Goal: Task Accomplishment & Management: Complete application form

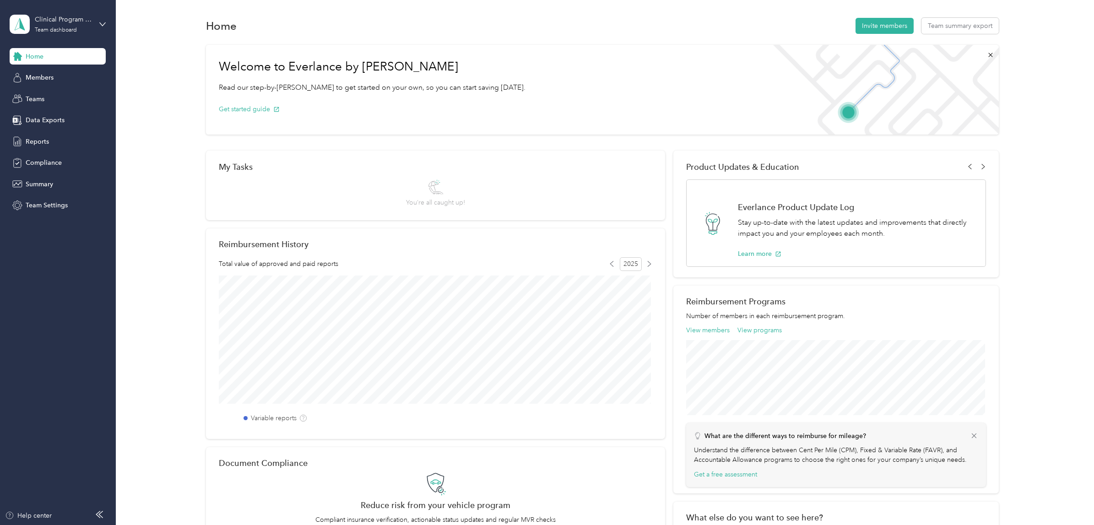
click at [98, 25] on div "Clinical Program Team Team dashboard" at bounding box center [58, 24] width 96 height 32
click at [57, 92] on div "Personal dashboard" at bounding box center [47, 96] width 58 height 10
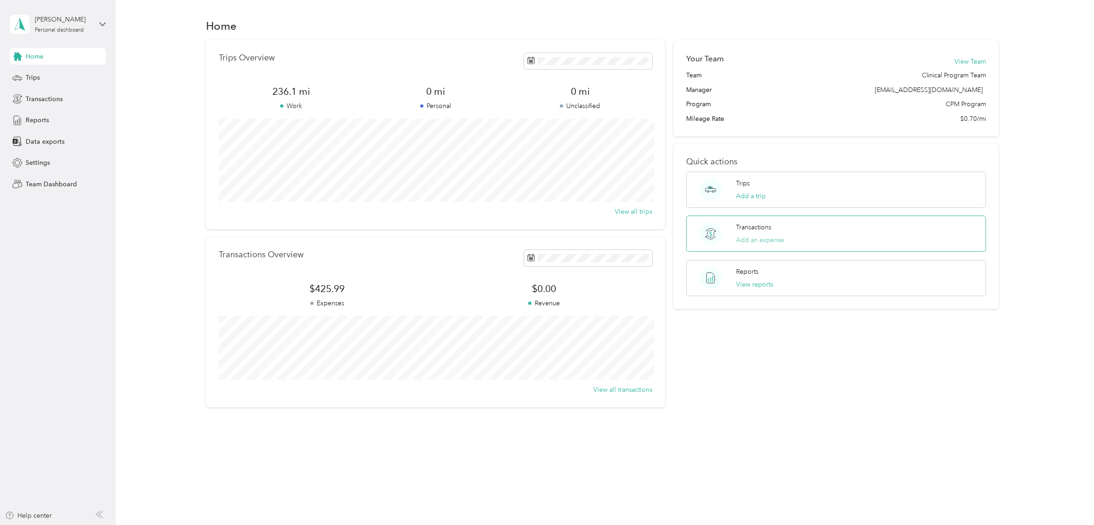
click at [771, 239] on button "Add an expense" at bounding box center [760, 240] width 48 height 10
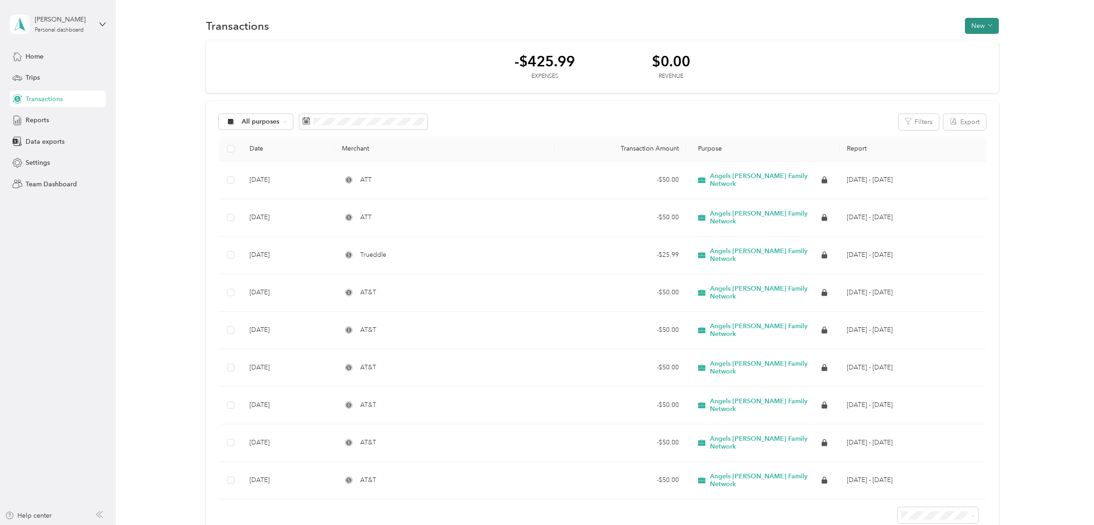
click at [983, 27] on button "New" at bounding box center [982, 26] width 34 height 16
click at [977, 43] on span "Expense" at bounding box center [978, 43] width 25 height 10
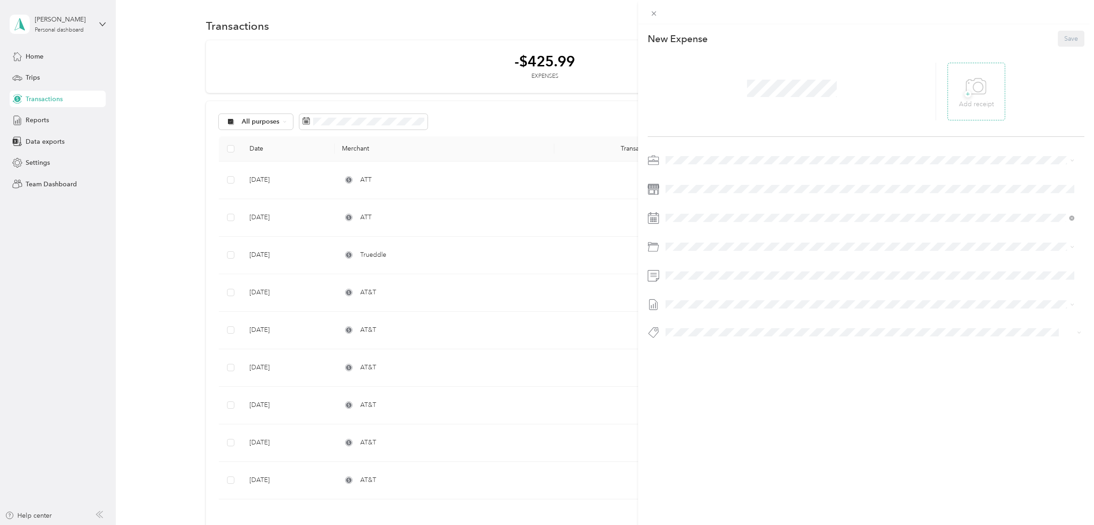
click at [965, 94] on span "+" at bounding box center [968, 94] width 7 height 7
click at [703, 181] on div at bounding box center [866, 249] width 437 height 192
click at [689, 271] on icon at bounding box center [688, 269] width 9 height 9
click at [698, 303] on div "1" at bounding box center [697, 301] width 12 height 11
click at [727, 314] on span "81310 Cell Phones (stipend & Sideline)" at bounding box center [746, 315] width 113 height 8
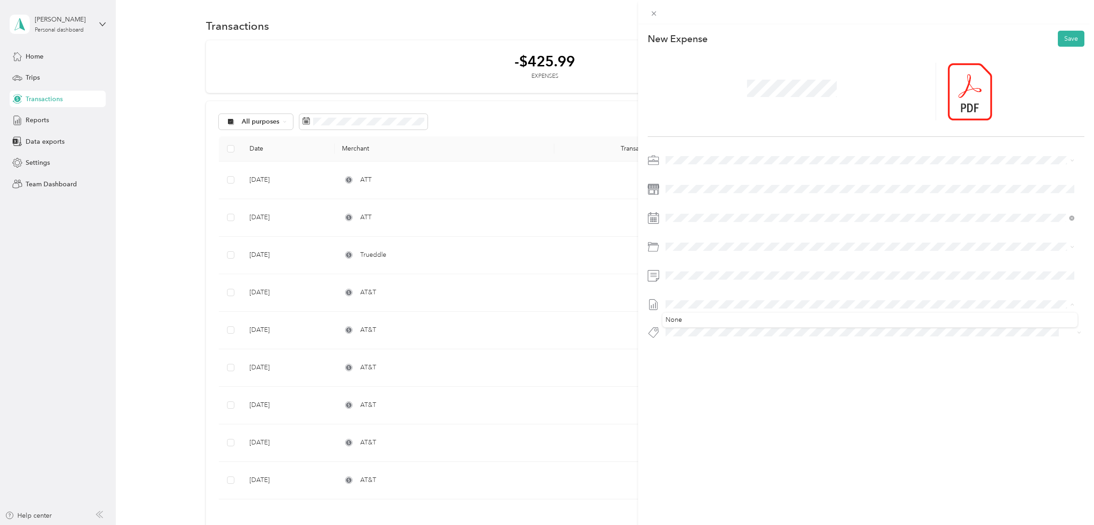
click at [722, 299] on span at bounding box center [873, 304] width 422 height 15
click at [1069, 38] on button "Save" at bounding box center [1071, 39] width 27 height 16
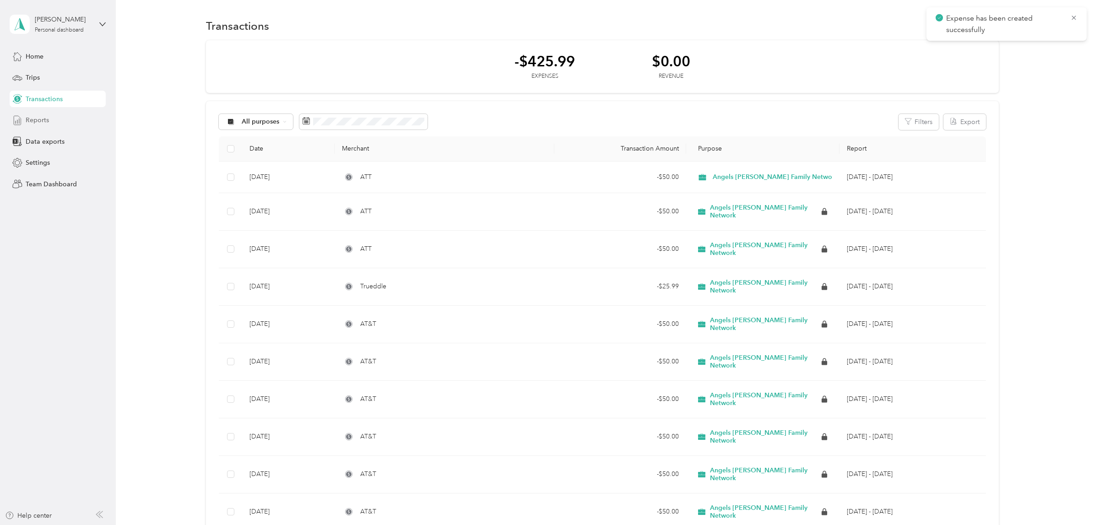
click at [52, 119] on div "Reports" at bounding box center [58, 120] width 96 height 16
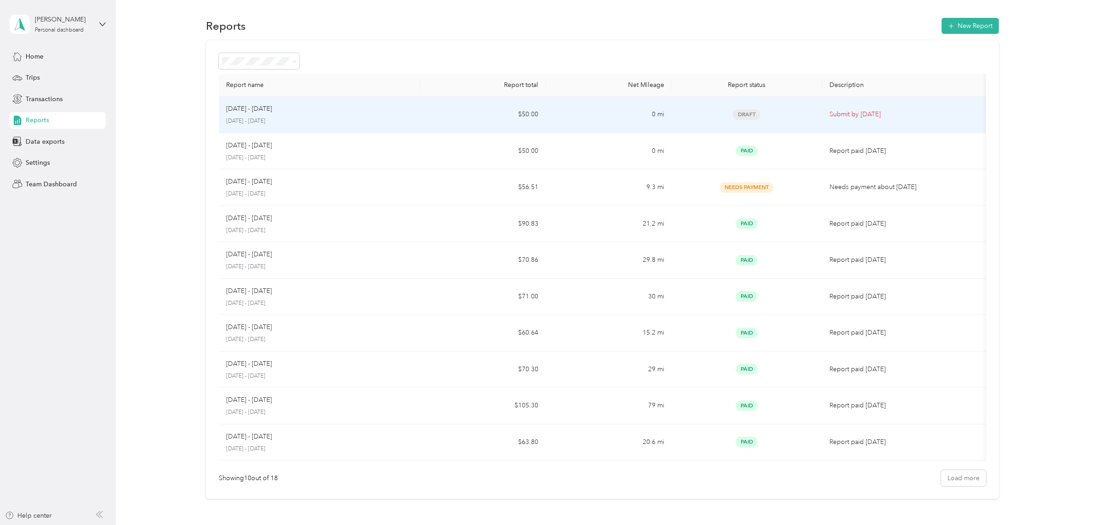
click at [501, 114] on td "$50.00" at bounding box center [483, 115] width 126 height 37
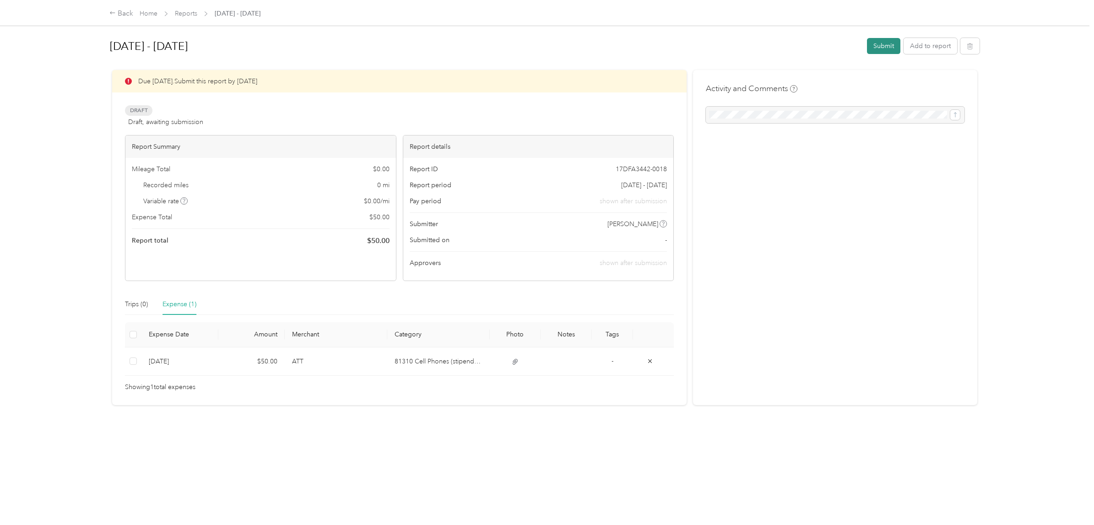
click at [874, 45] on button "Submit" at bounding box center [883, 46] width 33 height 16
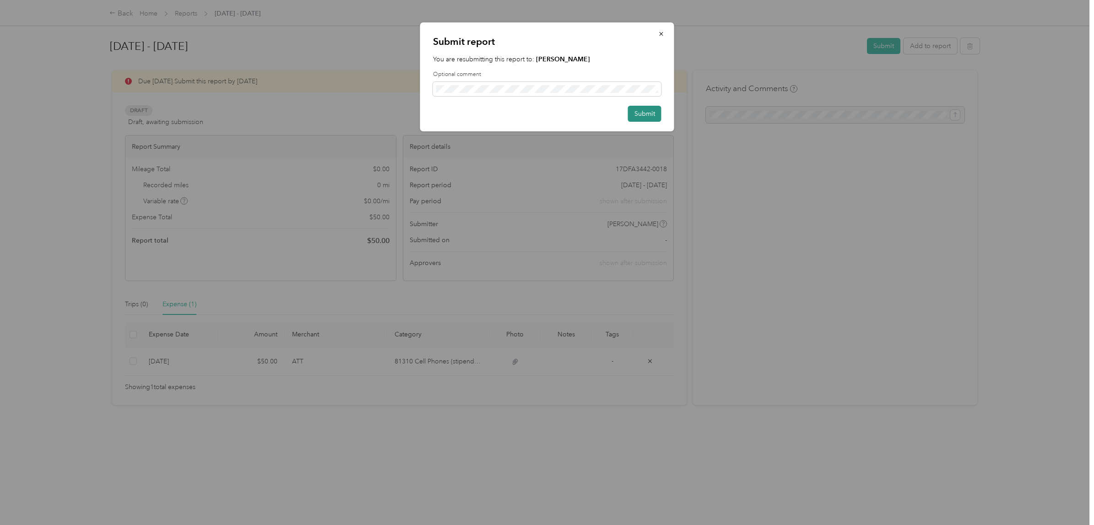
click at [650, 114] on button "Submit" at bounding box center [644, 114] width 33 height 16
